Goal: Find specific page/section

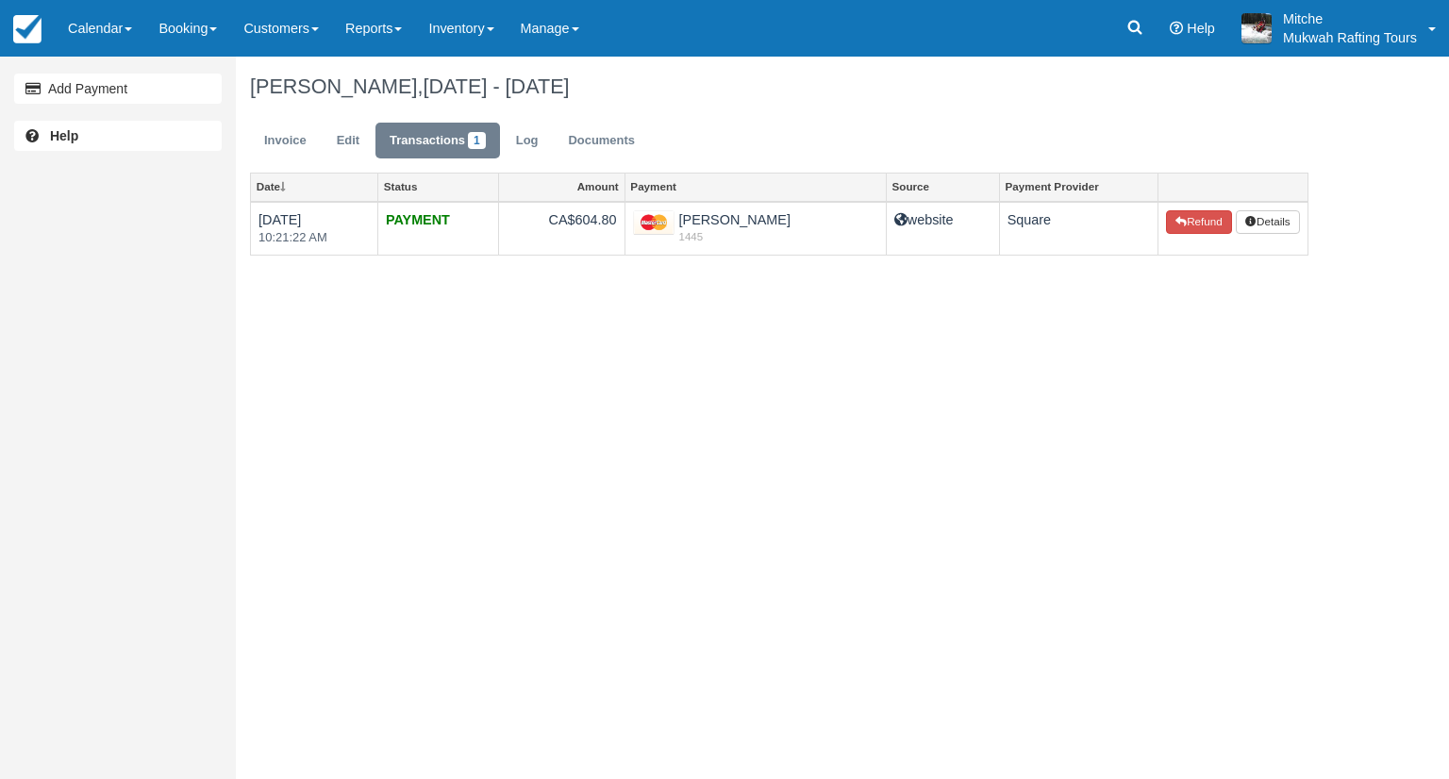
click at [1194, 126] on ul "Invoice Edit Transactions 1 Log Documents" at bounding box center [779, 145] width 1059 height 57
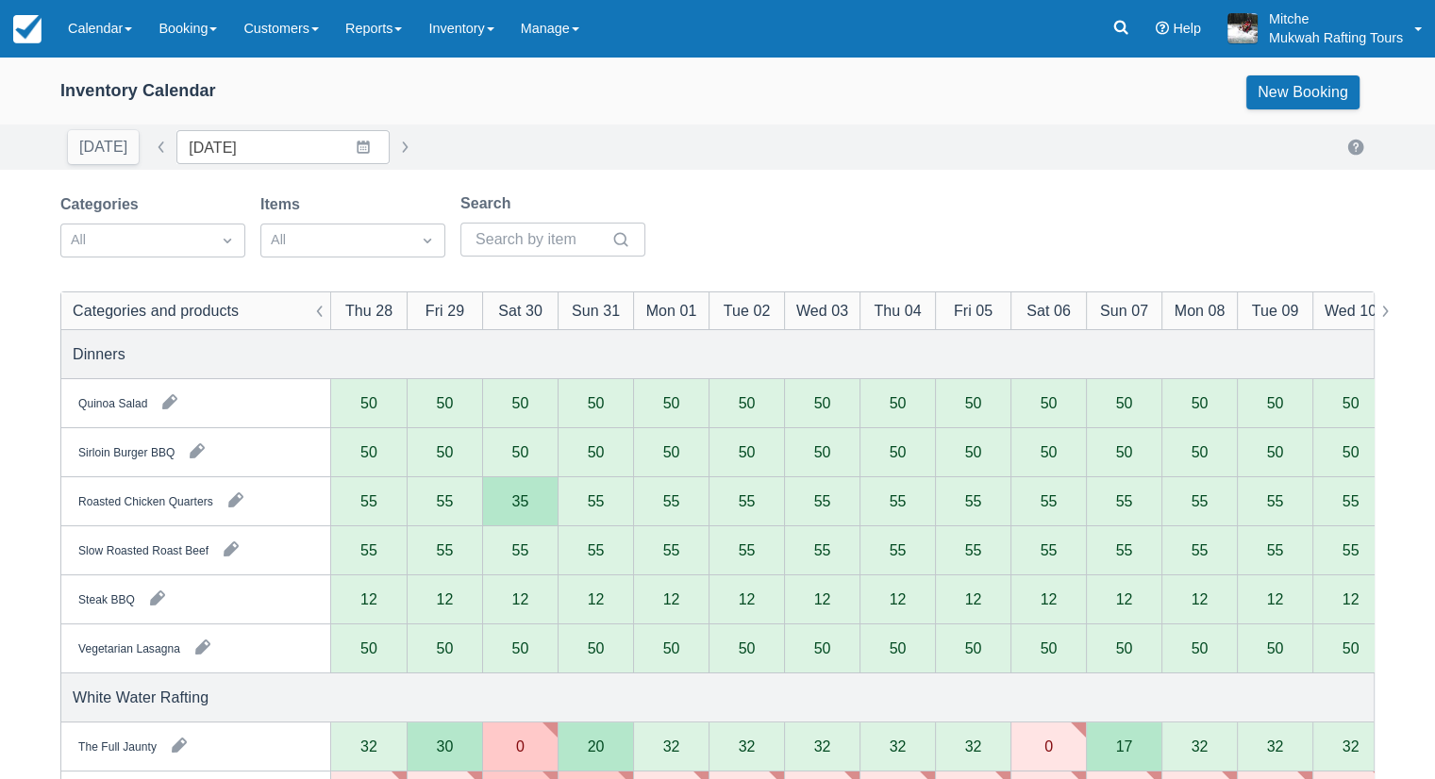
click at [612, 125] on div "[DATE] Date [DATE] Navigate forward to interact with the calendar and select a …" at bounding box center [717, 147] width 1435 height 45
click at [1131, 25] on link at bounding box center [1120, 28] width 43 height 57
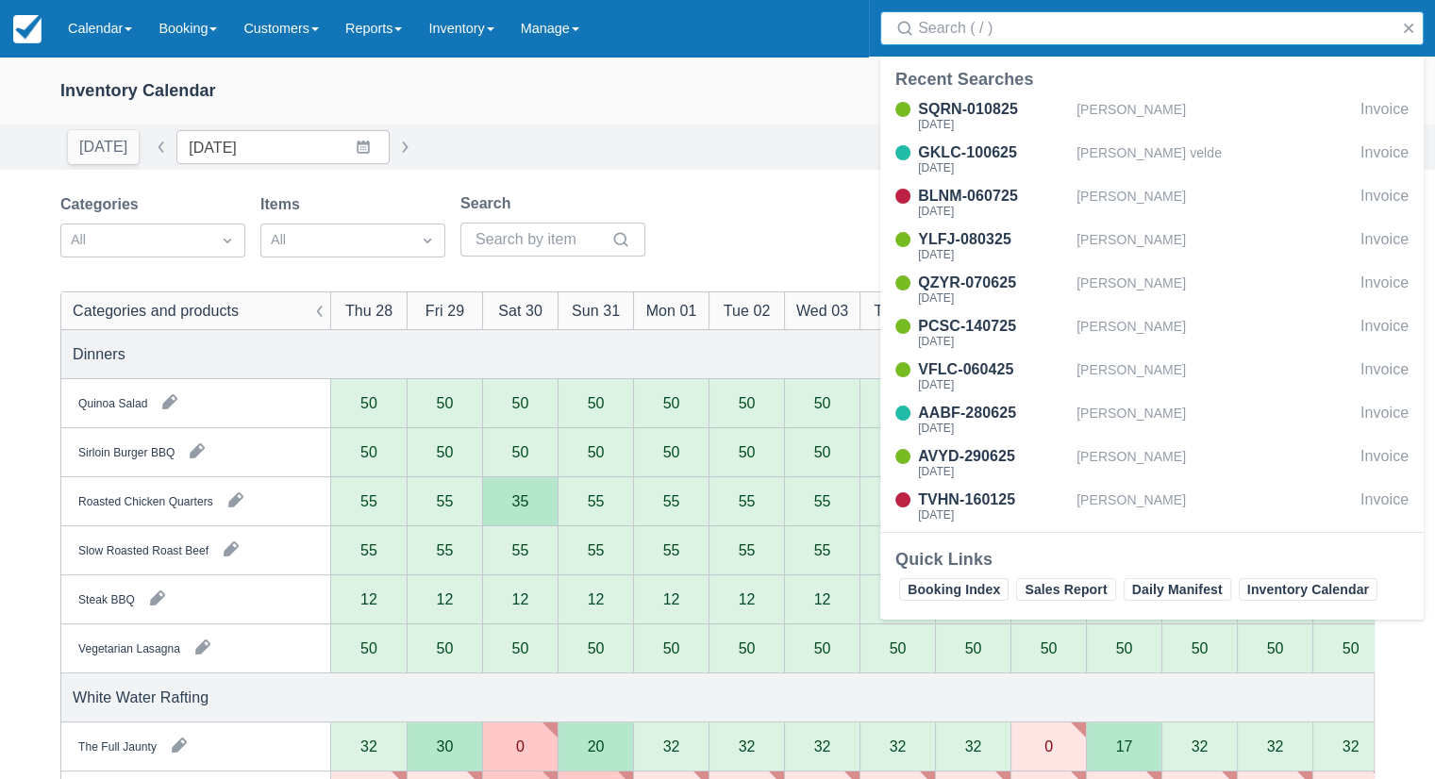
click at [1110, 51] on div "Search" at bounding box center [1152, 28] width 566 height 57
click at [1054, 42] on input "Search" at bounding box center [1156, 28] width 476 height 34
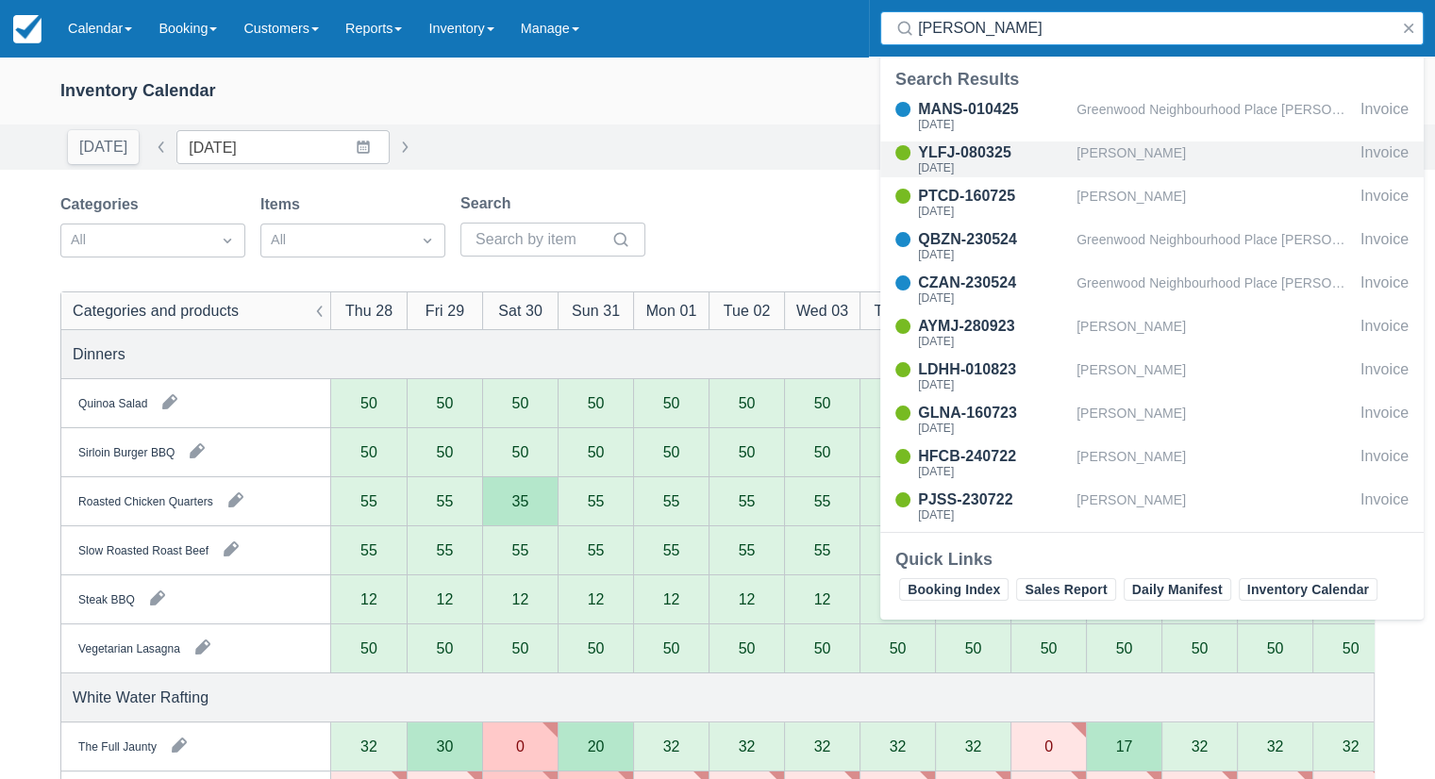
type input "[PERSON_NAME]"
click at [961, 159] on div "YLFJ-080325" at bounding box center [993, 153] width 151 height 23
